Goal: Task Accomplishment & Management: Use online tool/utility

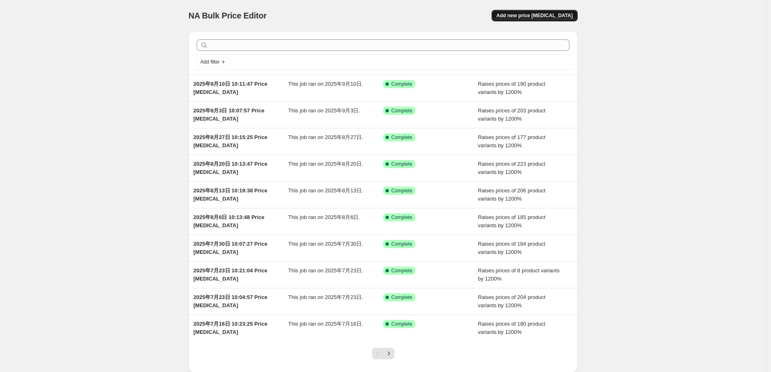
click at [562, 18] on span "Add new price [MEDICAL_DATA]" at bounding box center [534, 15] width 76 height 7
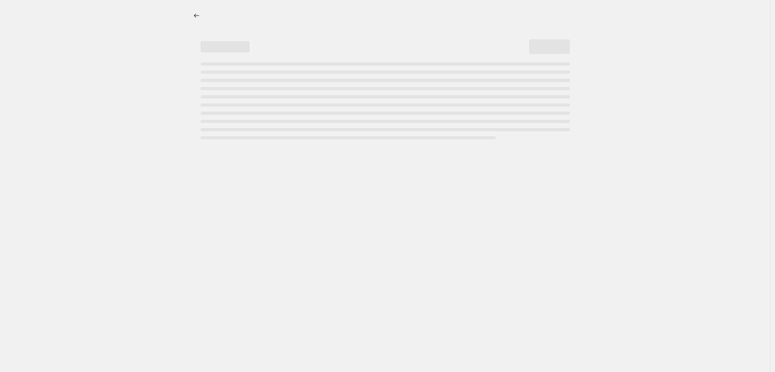
select select "percentage"
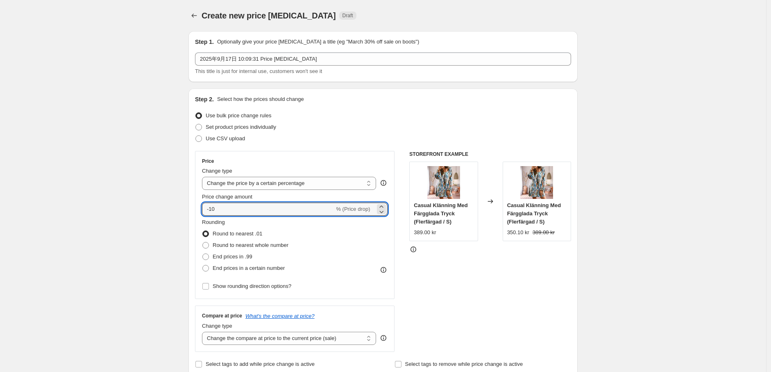
drag, startPoint x: 222, startPoint y: 206, endPoint x: 187, endPoint y: 206, distance: 35.6
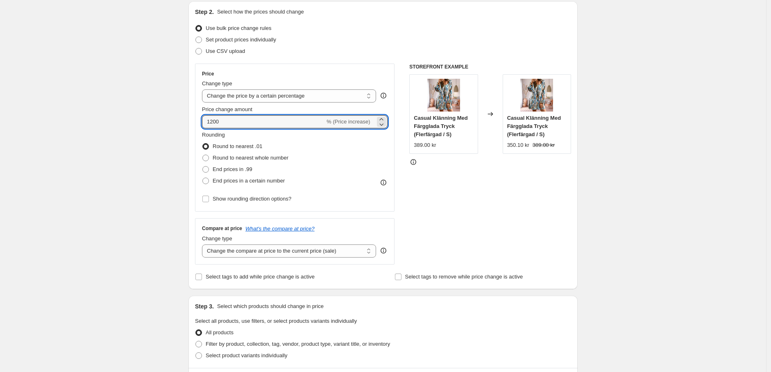
scroll to position [91, 0]
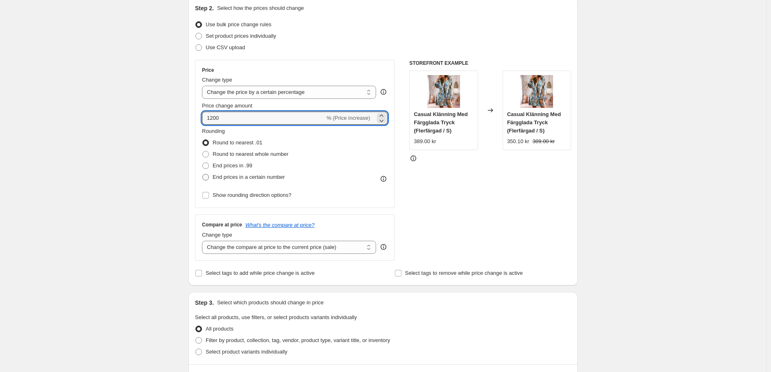
type input "1200"
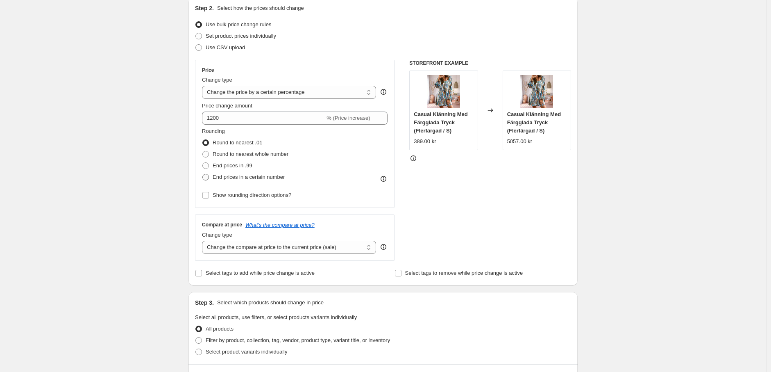
click at [208, 177] on span at bounding box center [205, 177] width 7 height 7
click at [203, 174] on input "End prices in a certain number" at bounding box center [202, 174] width 0 height 0
radio input "true"
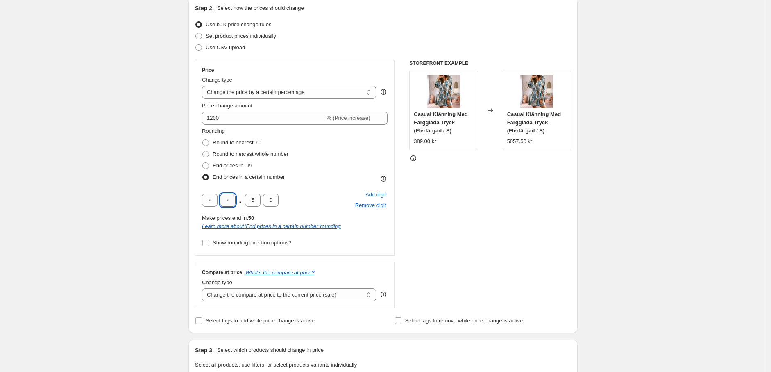
click at [232, 203] on input "text" at bounding box center [228, 199] width 16 height 13
type input "9"
drag, startPoint x: 255, startPoint y: 203, endPoint x: 213, endPoint y: 214, distance: 43.7
click at [198, 211] on div "Price Change type Change the price to a certain amount Change the price by a ce…" at bounding box center [294, 157] width 199 height 195
type input "0"
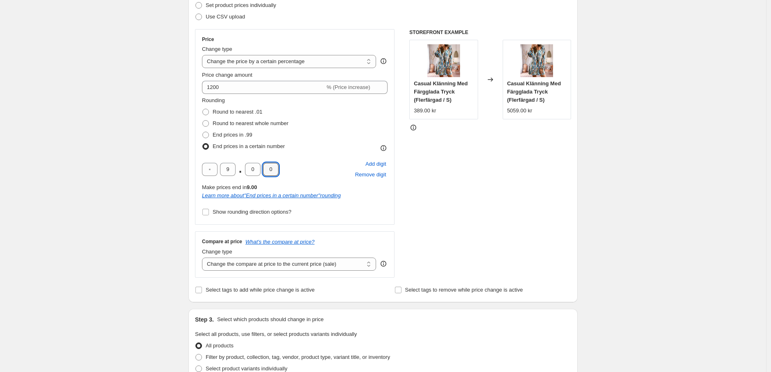
scroll to position [136, 0]
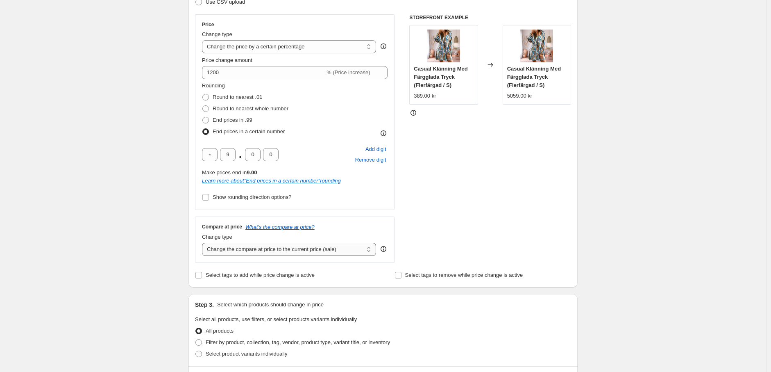
click at [240, 250] on select "Change the compare at price to the current price (sale) Change the compare at p…" at bounding box center [289, 248] width 174 height 13
select select "remove"
click at [204, 242] on select "Change the compare at price to the current price (sale) Change the compare at p…" at bounding box center [289, 248] width 174 height 13
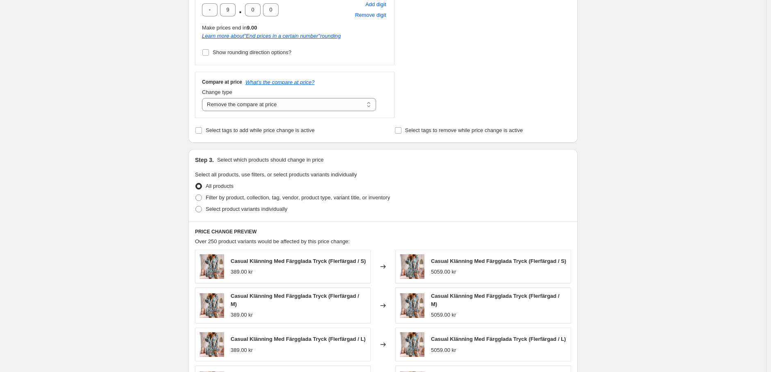
scroll to position [318, 0]
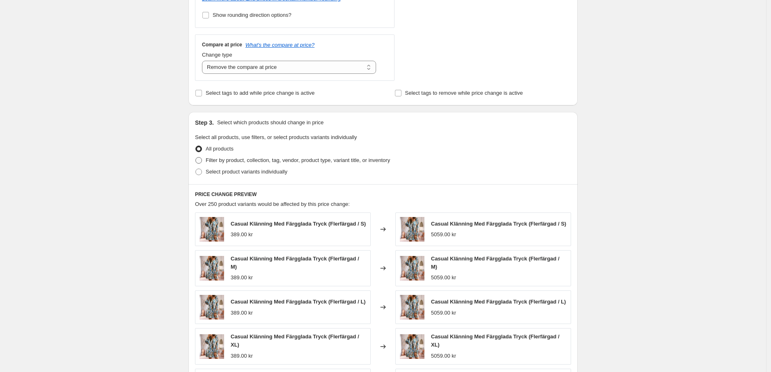
click at [201, 162] on span at bounding box center [198, 160] width 7 height 7
click at [196, 157] on input "Filter by product, collection, tag, vendor, product type, variant title, or inv…" at bounding box center [195, 157] width 0 height 0
radio input "true"
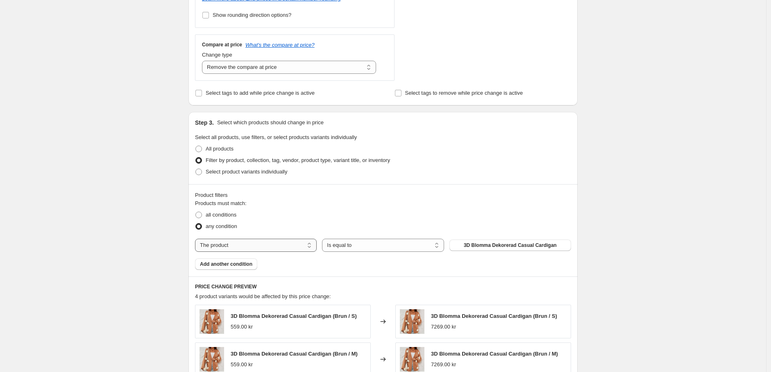
click at [261, 242] on select "The product The product's collection The product's tag The product's vendor The…" at bounding box center [256, 244] width 122 height 13
select select "tag"
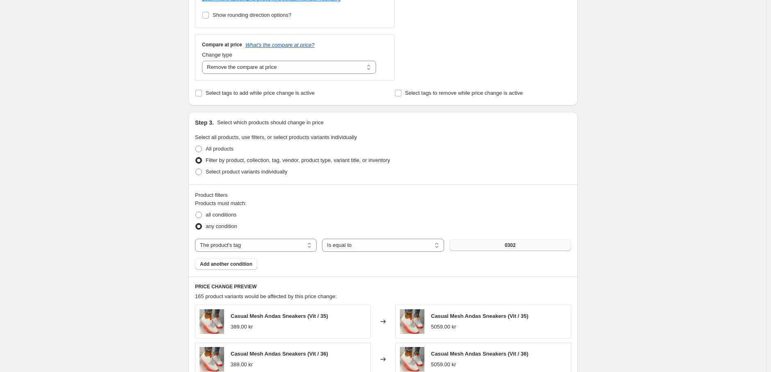
click at [510, 250] on button "0302" at bounding box center [510, 244] width 122 height 11
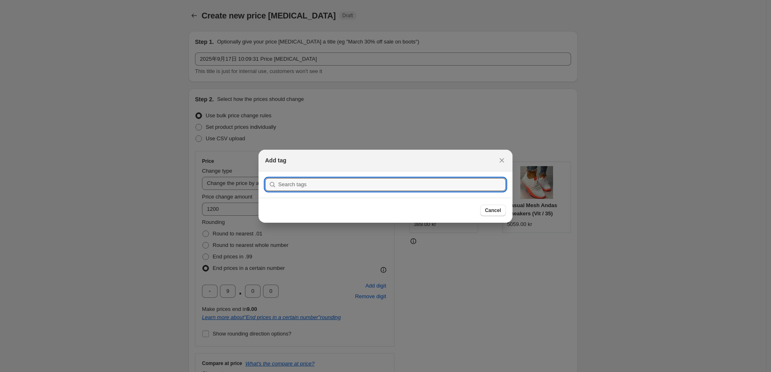
scroll to position [0, 0]
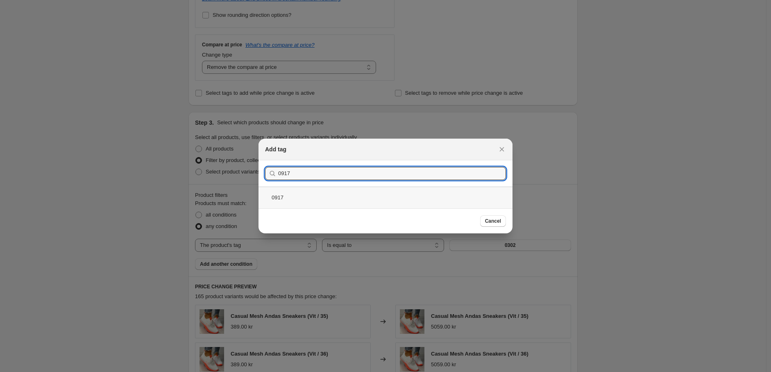
type input "0917"
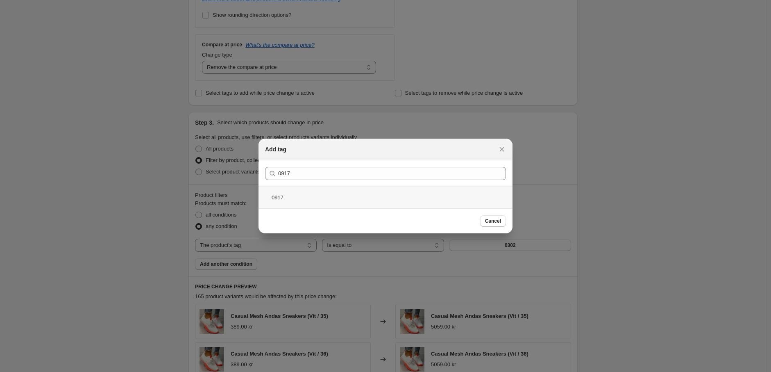
click at [330, 200] on div "0917" at bounding box center [385, 197] width 254 height 22
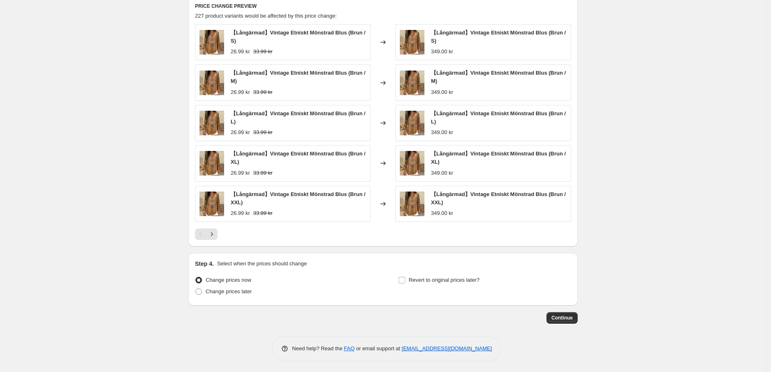
scroll to position [600, 0]
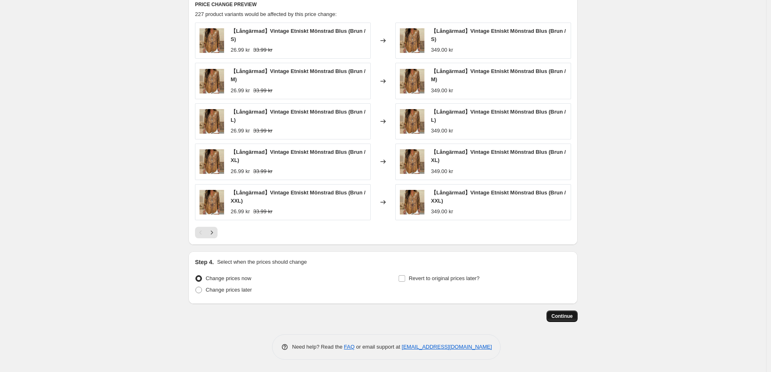
click at [559, 312] on button "Continue" at bounding box center [561, 315] width 31 height 11
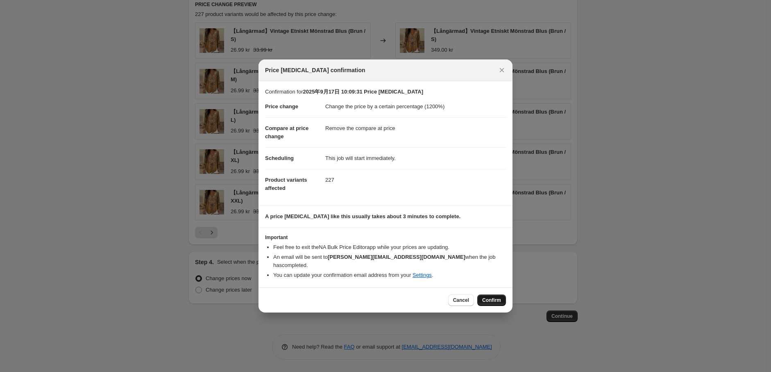
click at [492, 297] on span "Confirm" at bounding box center [491, 300] width 19 height 7
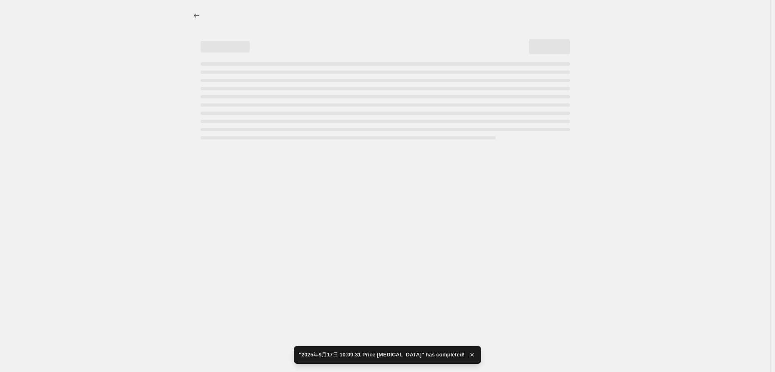
select select "percentage"
select select "remove"
select select "tag"
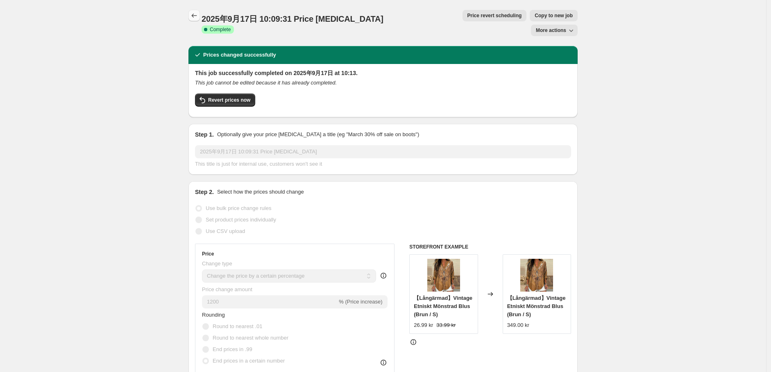
click at [190, 15] on button "Price change jobs" at bounding box center [193, 15] width 11 height 11
